Goal: Obtain resource: Download file/media

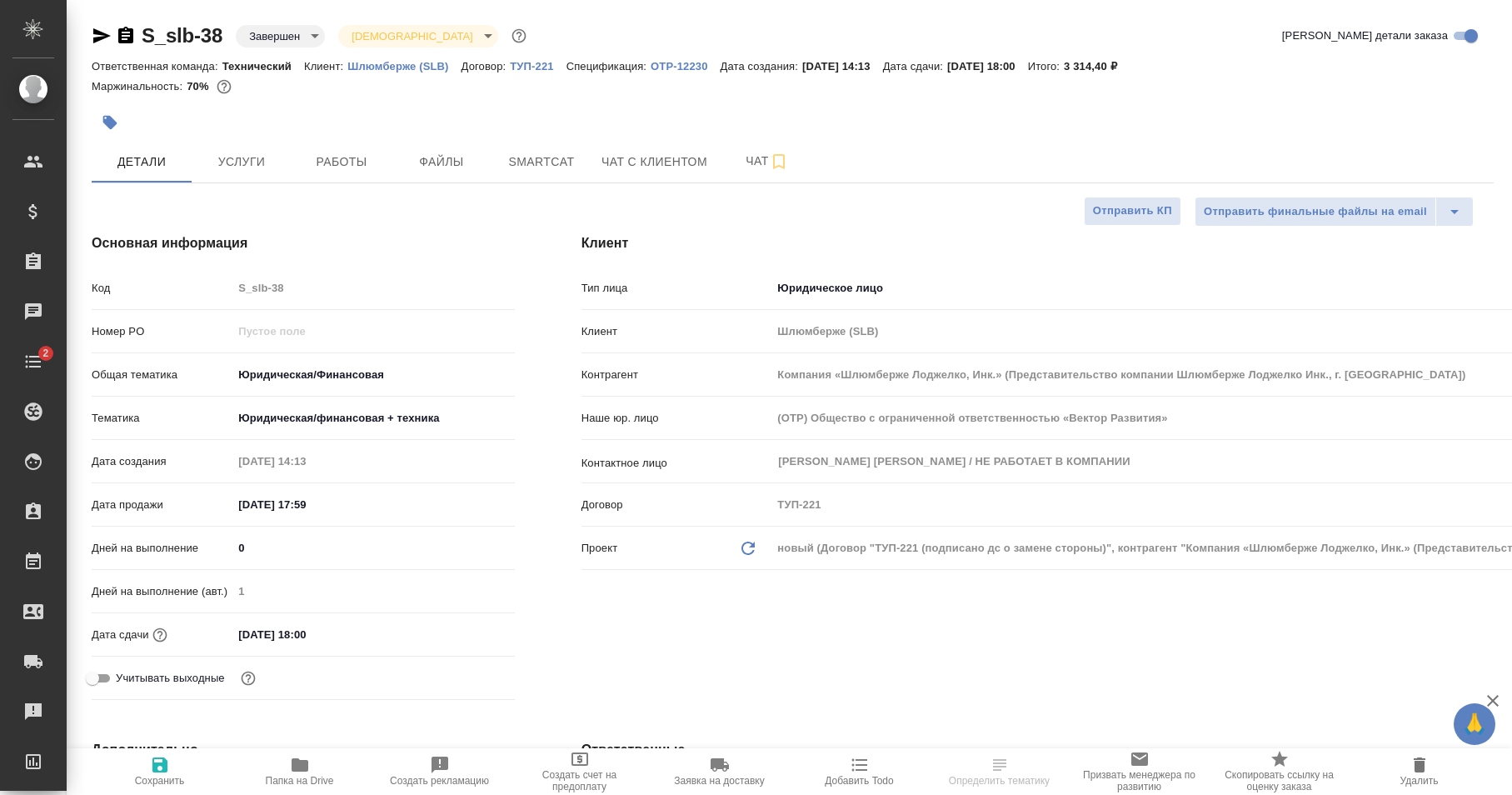
select select "RU"
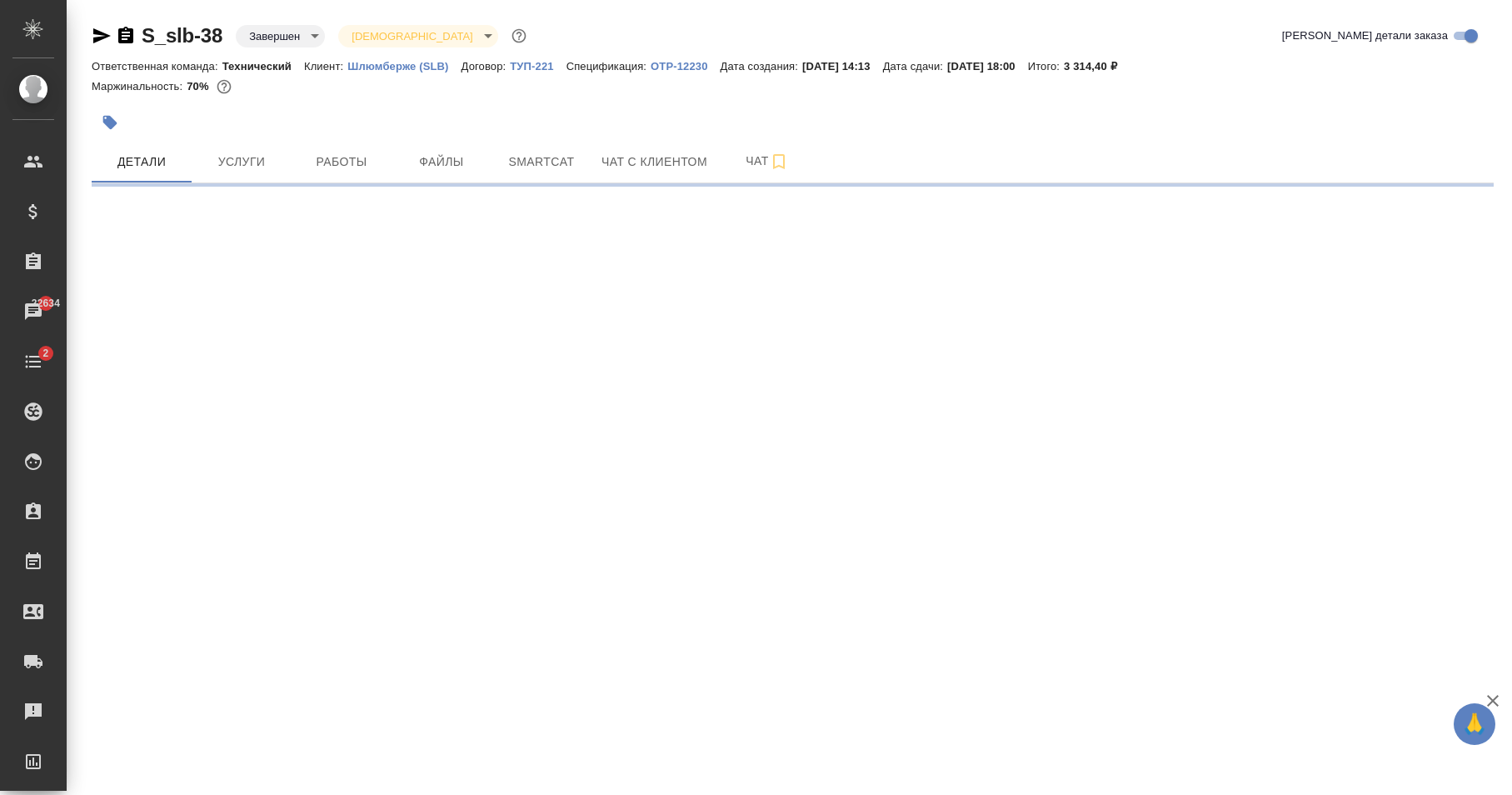
select select "RU"
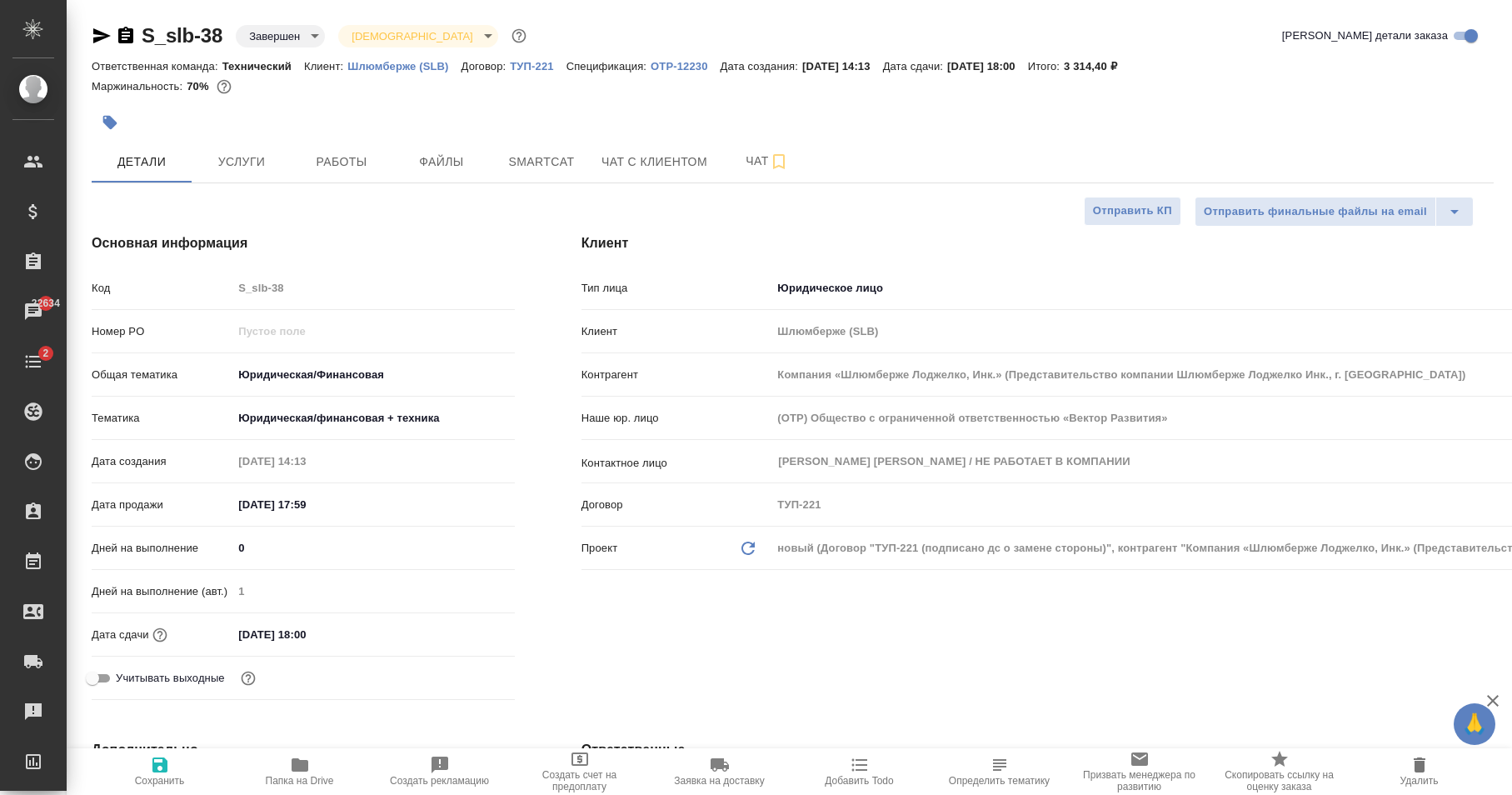
type textarea "x"
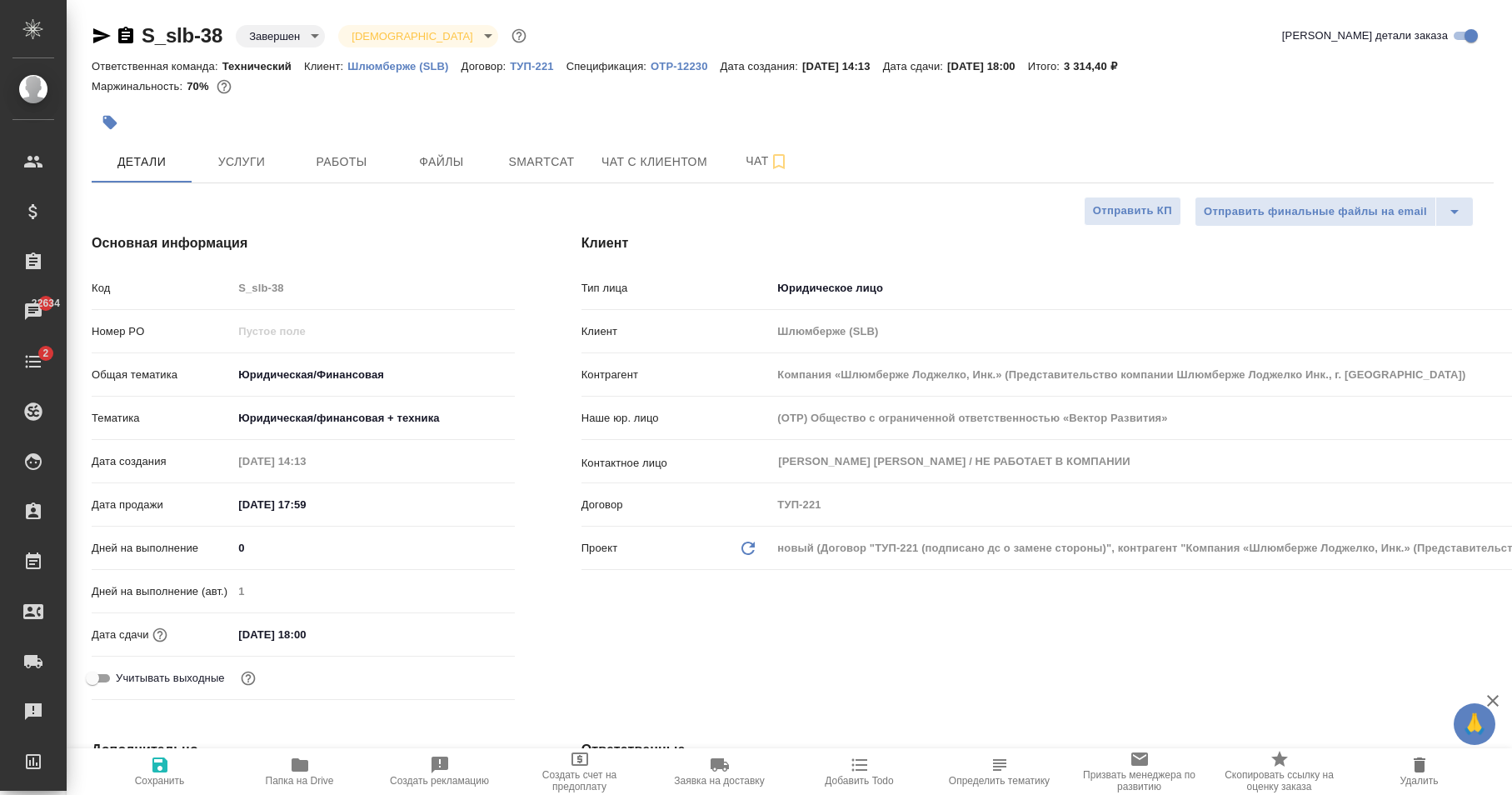
type textarea "x"
click at [409, 100] on div at bounding box center [793, 99] width 1402 height 4
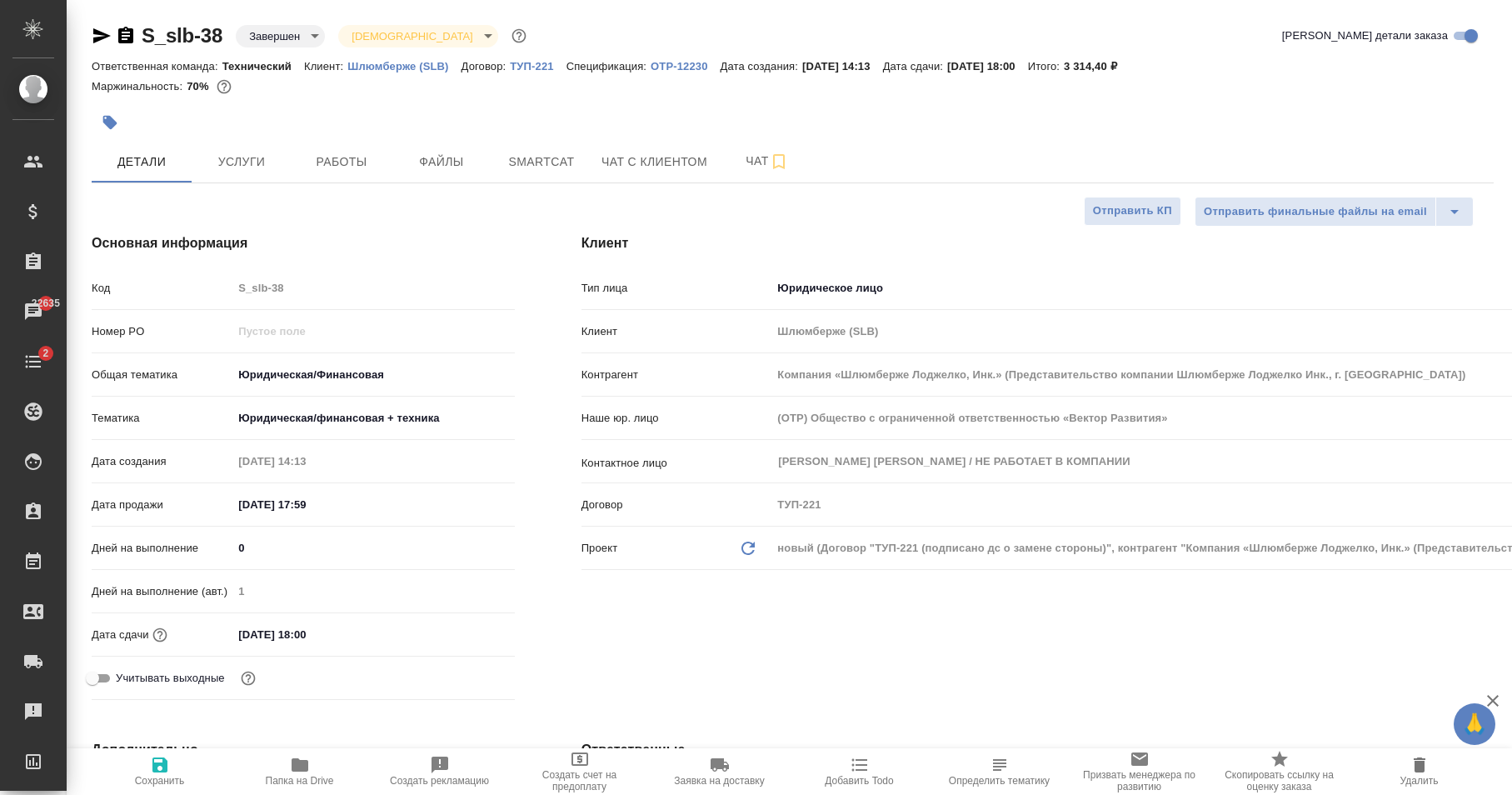
type textarea "x"
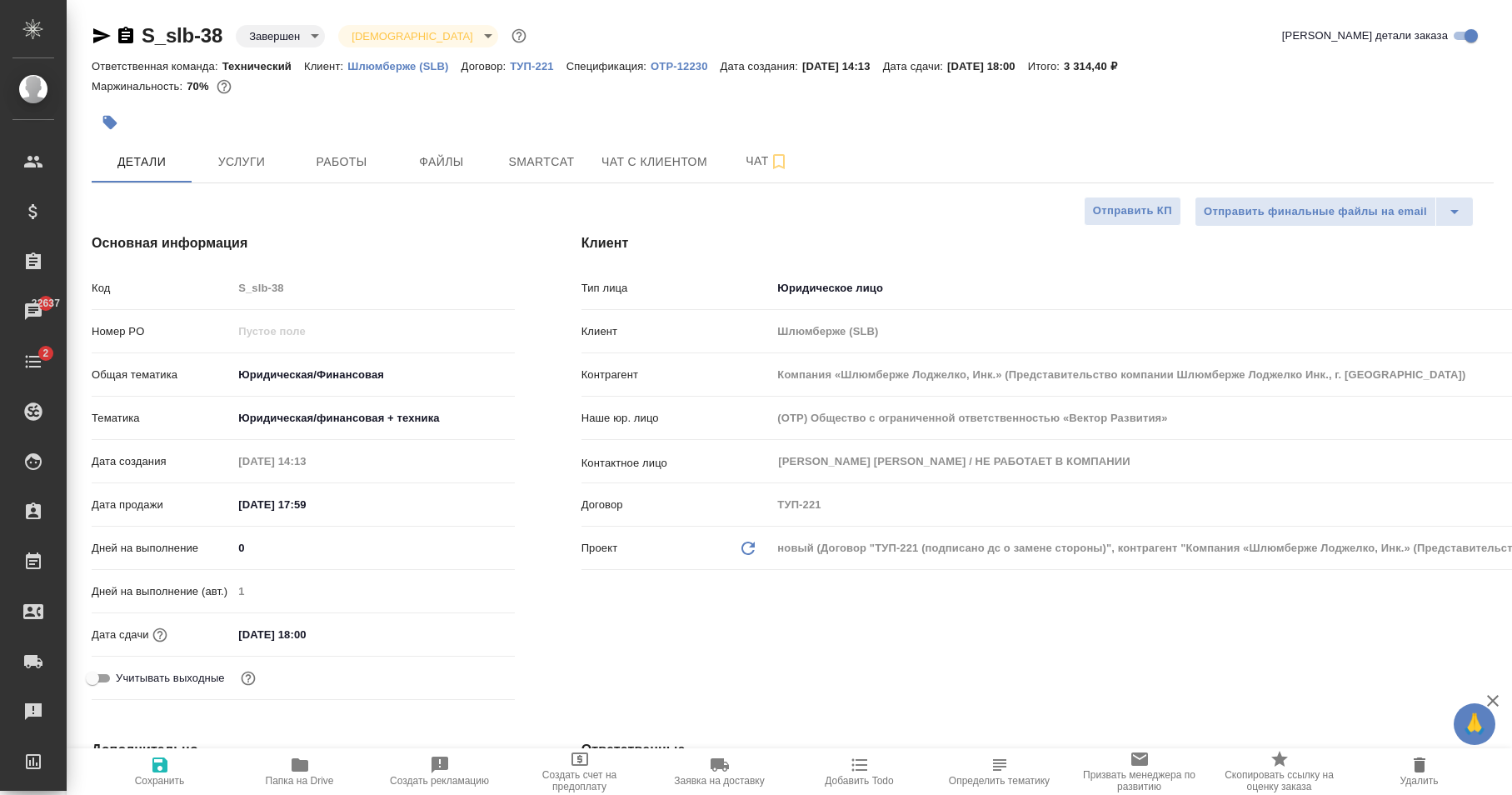
type textarea "x"
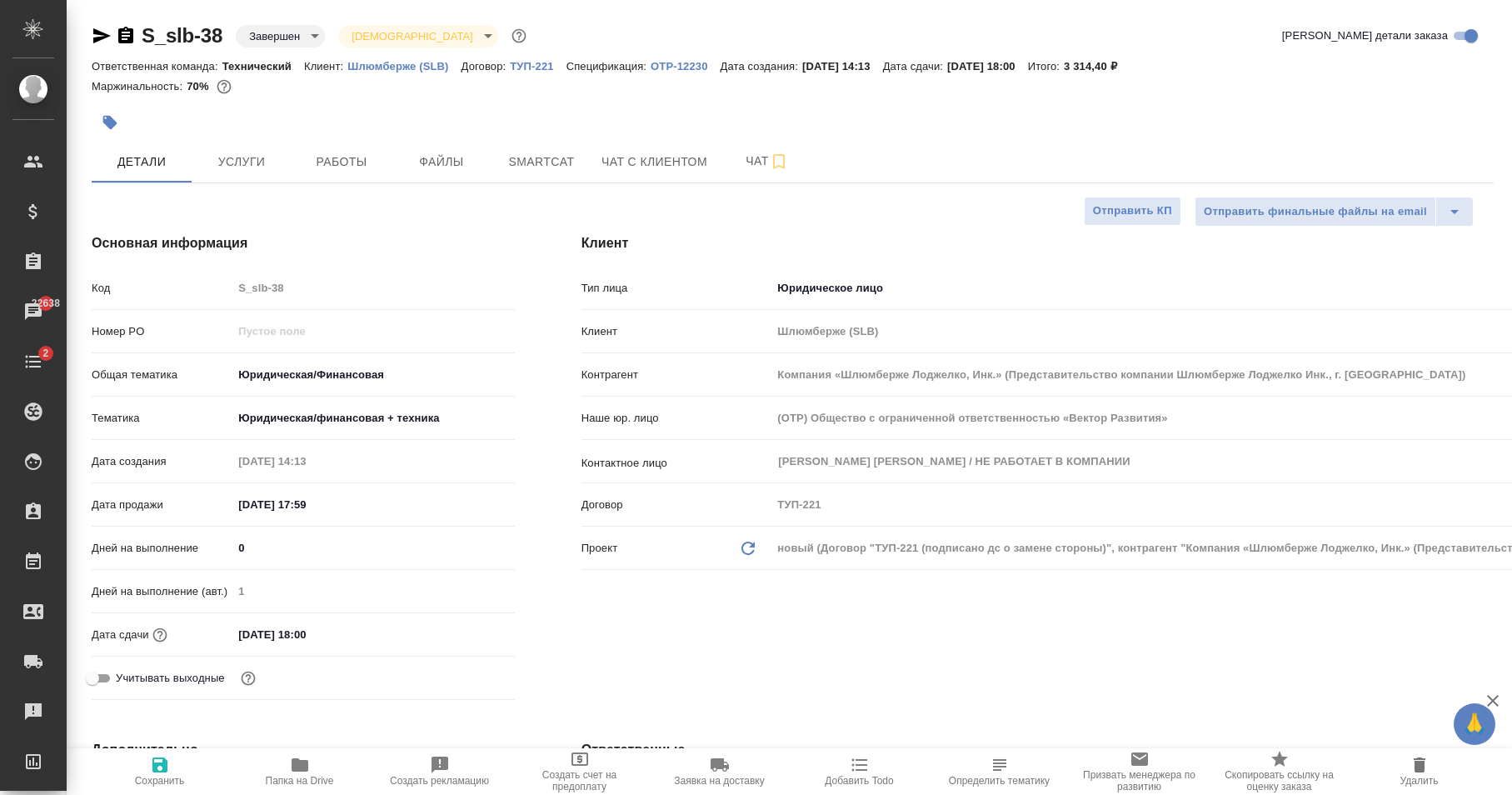
type textarea "x"
click at [290, 155] on button "Услуги" at bounding box center [241, 161] width 100 height 41
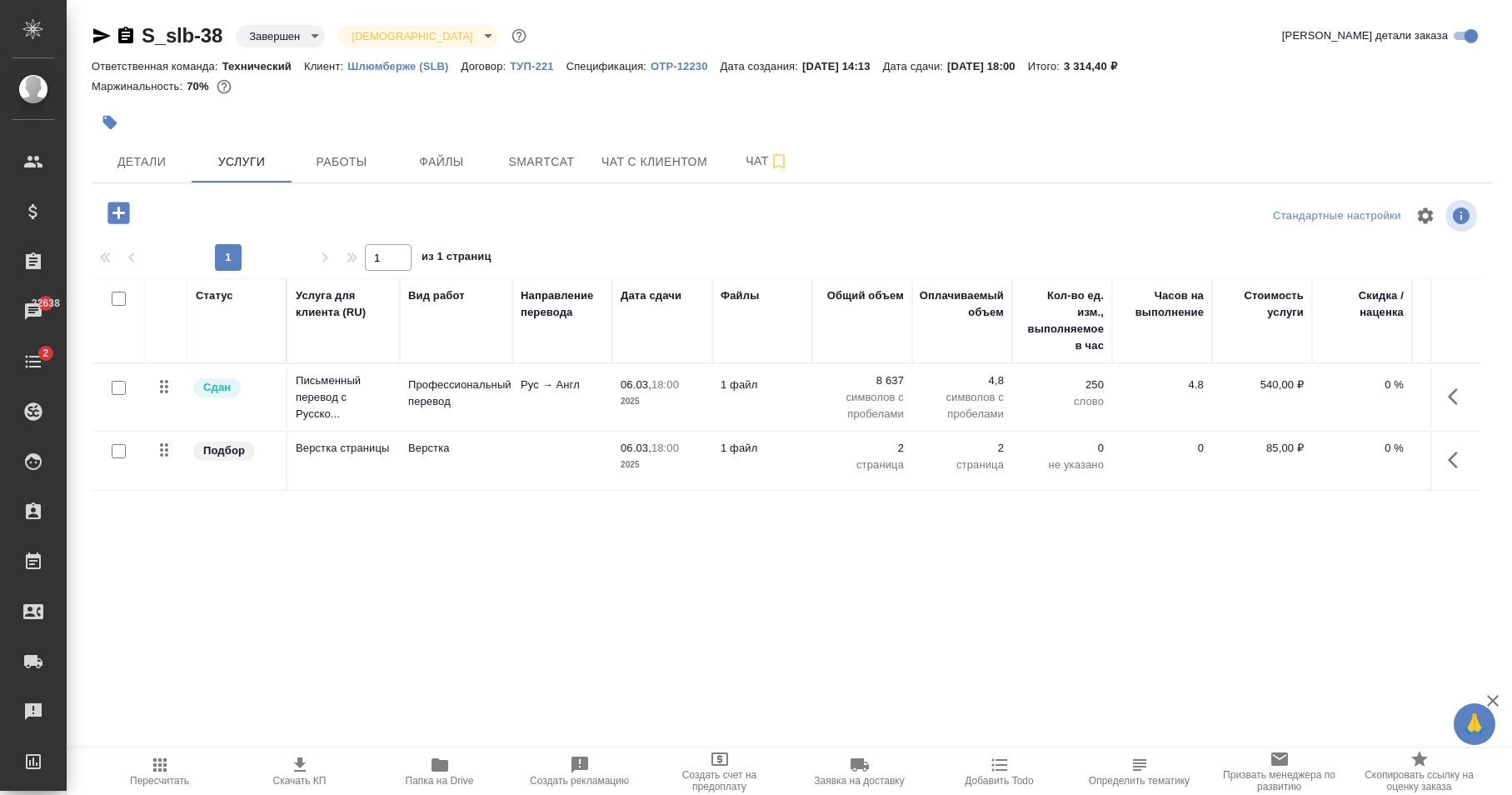
click at [304, 783] on span "Скачать КП" at bounding box center [300, 780] width 53 height 12
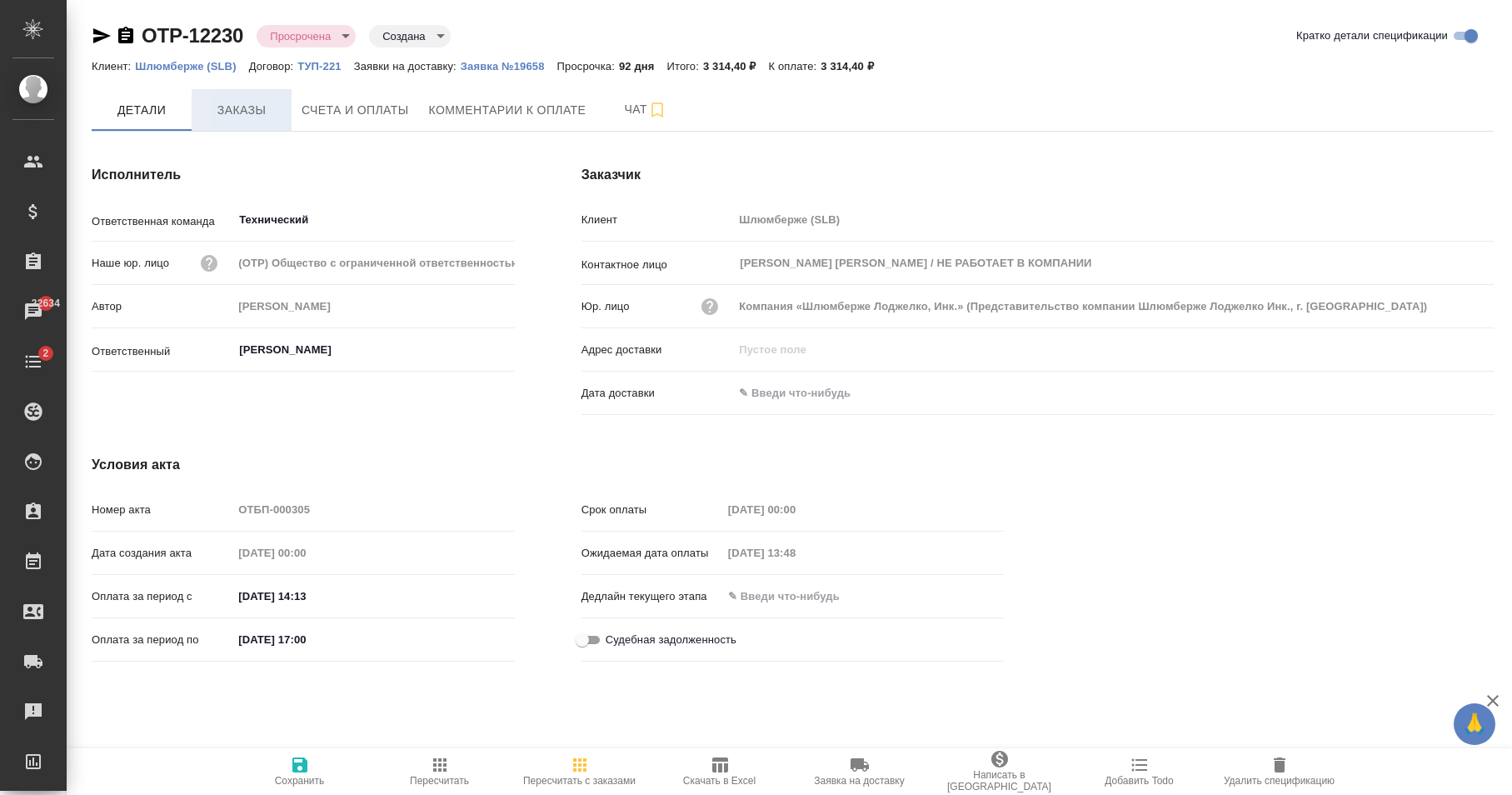
click at [237, 117] on span "Заказы" at bounding box center [241, 110] width 80 height 21
